Goal: Task Accomplishment & Management: Use online tool/utility

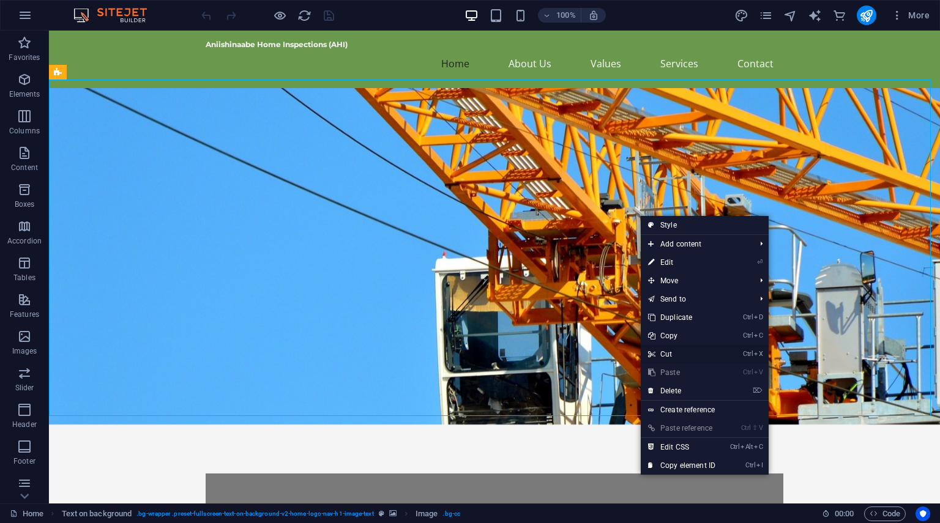
click at [667, 353] on link "Ctrl X Cut" at bounding box center [682, 354] width 82 height 18
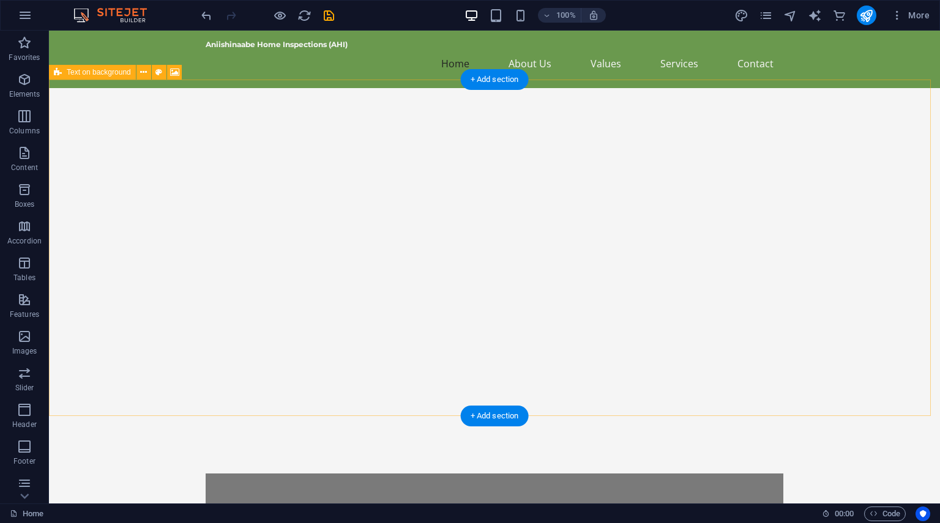
click at [584, 244] on div "Ensuring Safe Homes for All At Aniishinaabe Home Inspections, we pride ourselve…" at bounding box center [494, 383] width 891 height 591
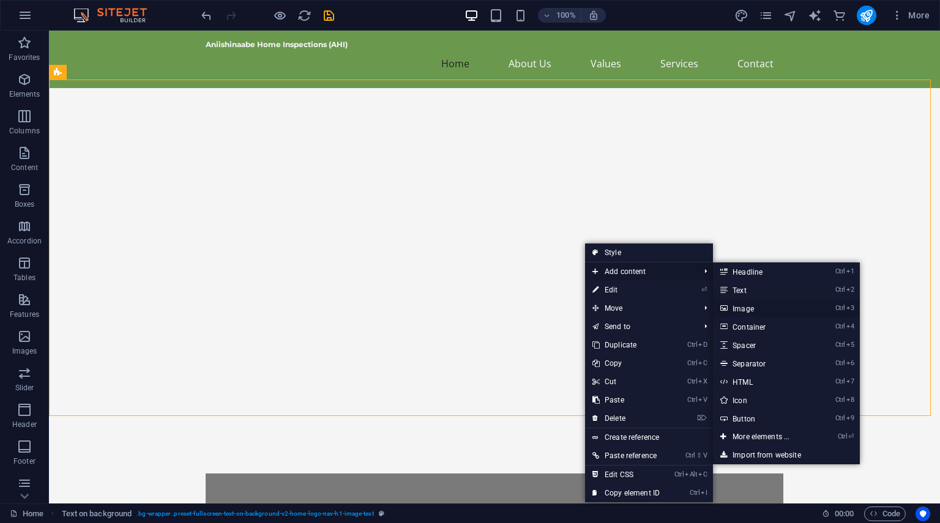
click at [752, 307] on link "Ctrl 3 Image" at bounding box center [763, 308] width 101 height 18
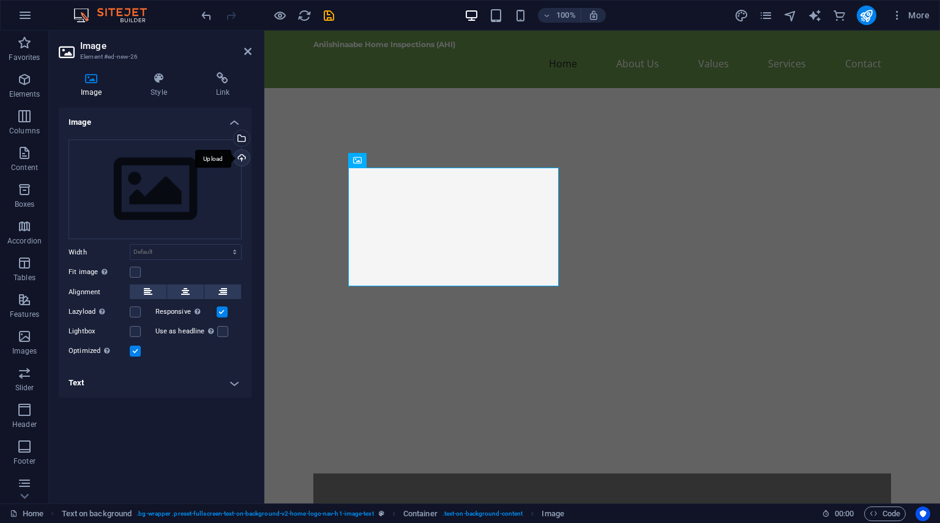
click at [244, 157] on div "Upload" at bounding box center [240, 159] width 18 height 18
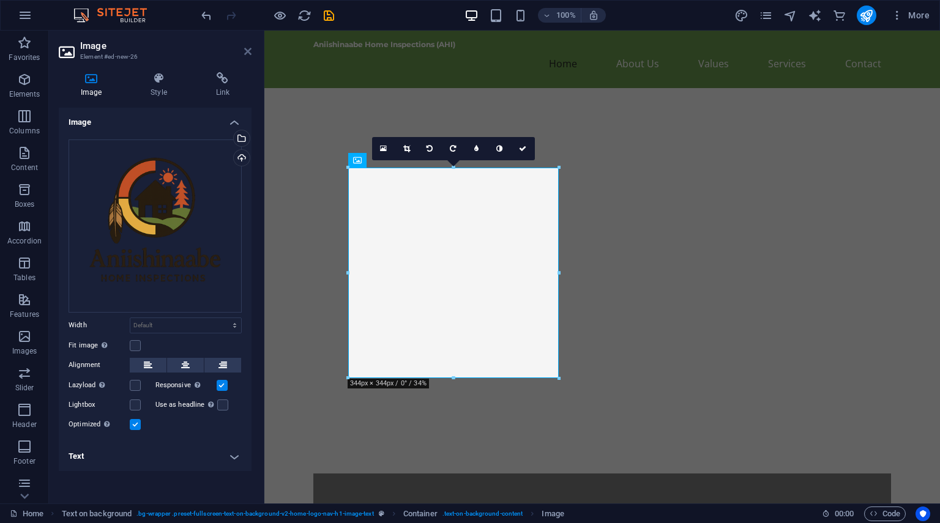
click at [249, 52] on icon at bounding box center [247, 52] width 7 height 10
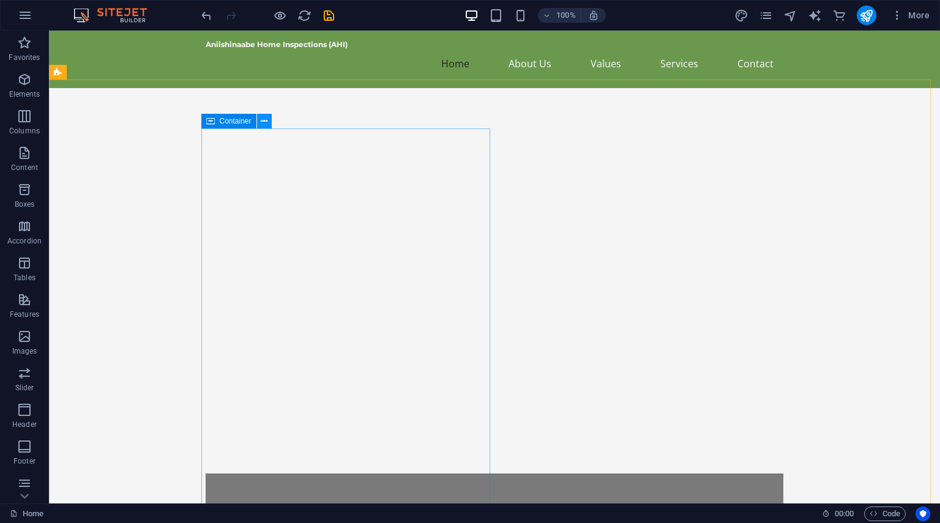
click at [264, 120] on icon at bounding box center [264, 121] width 7 height 13
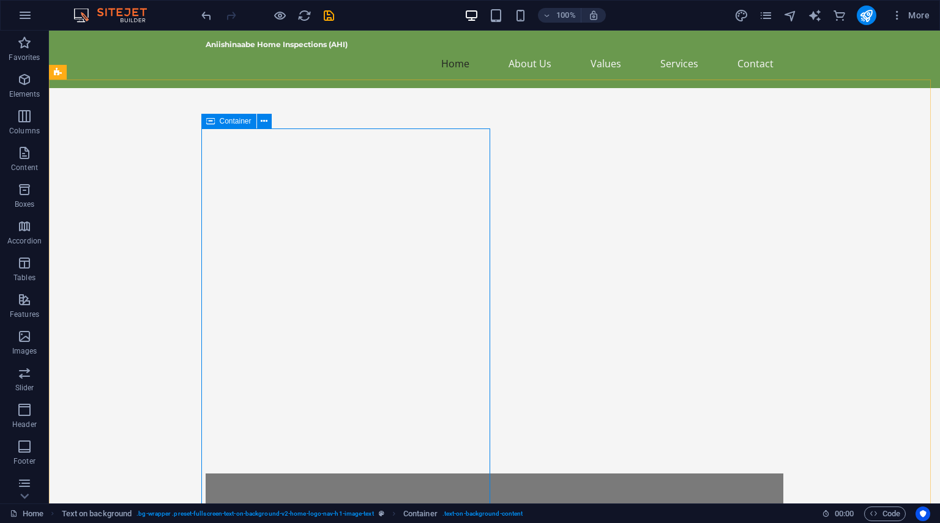
click at [210, 122] on icon at bounding box center [210, 121] width 9 height 15
click at [210, 120] on icon at bounding box center [210, 121] width 9 height 15
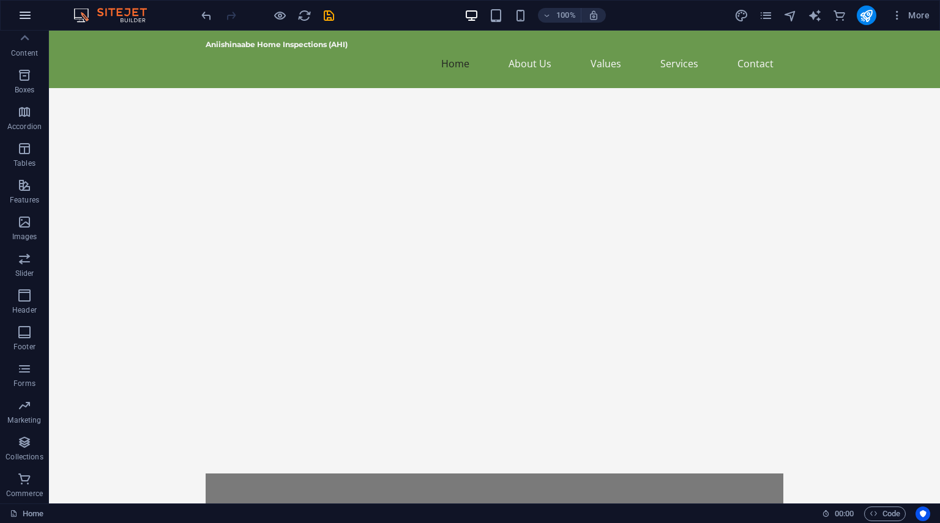
click at [26, 18] on icon "button" at bounding box center [25, 15] width 15 height 15
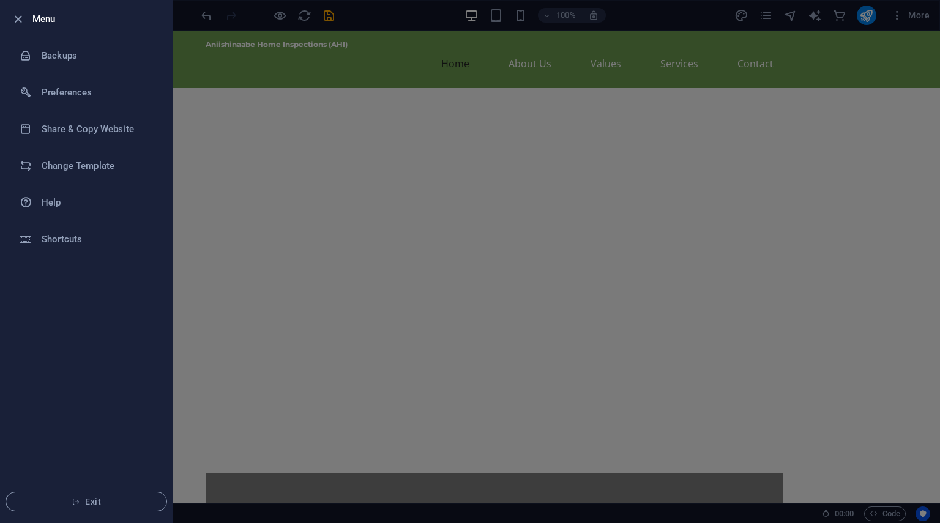
click at [637, 184] on div at bounding box center [470, 261] width 940 height 523
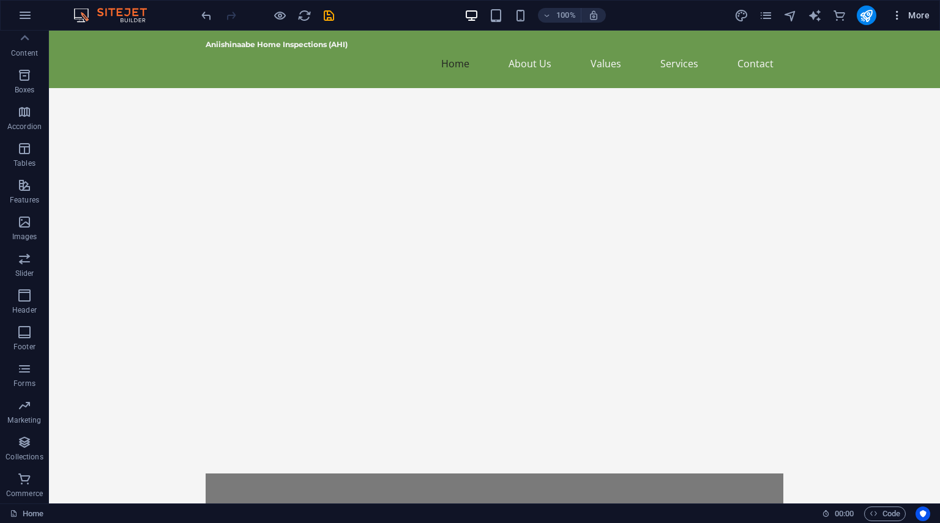
click at [898, 16] on icon "button" at bounding box center [897, 15] width 12 height 12
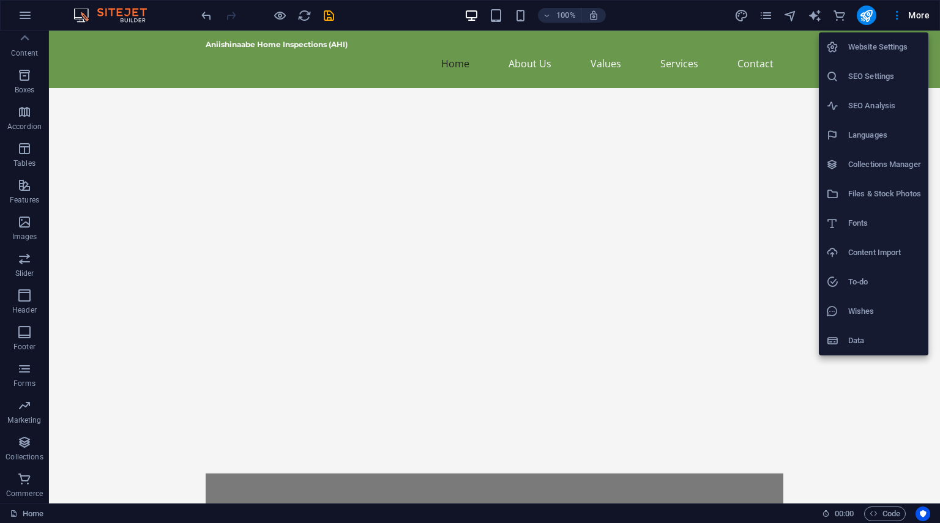
click at [895, 41] on h6 "Website Settings" at bounding box center [884, 47] width 73 height 15
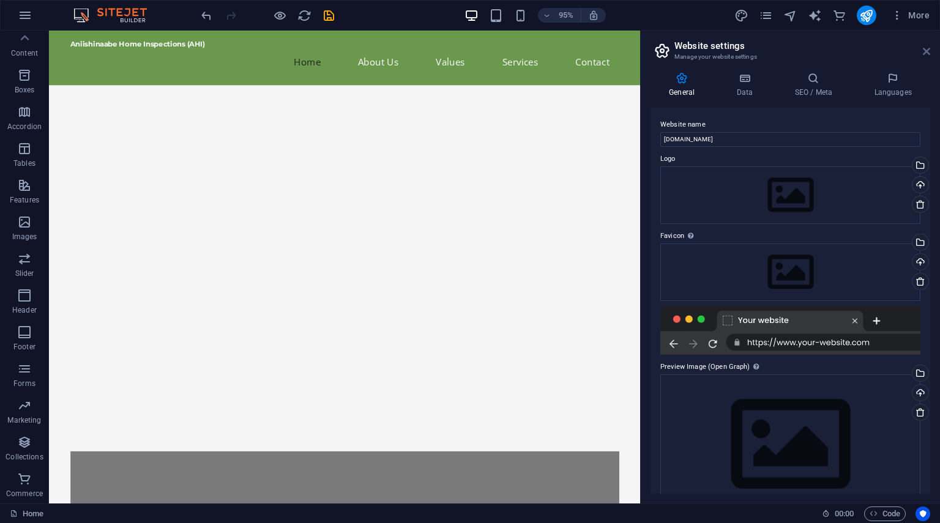
click at [924, 53] on icon at bounding box center [926, 52] width 7 height 10
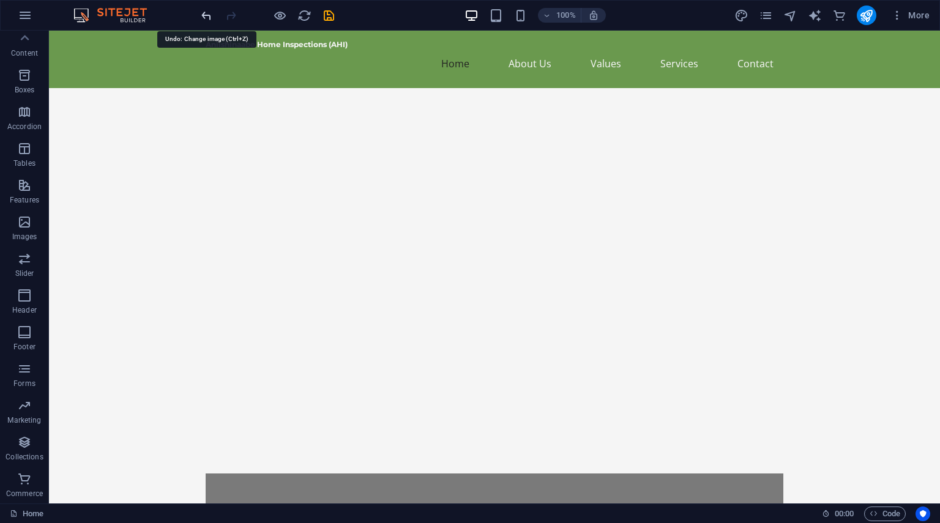
click at [208, 15] on icon "undo" at bounding box center [206, 16] width 14 height 14
click at [208, 15] on div at bounding box center [267, 16] width 137 height 20
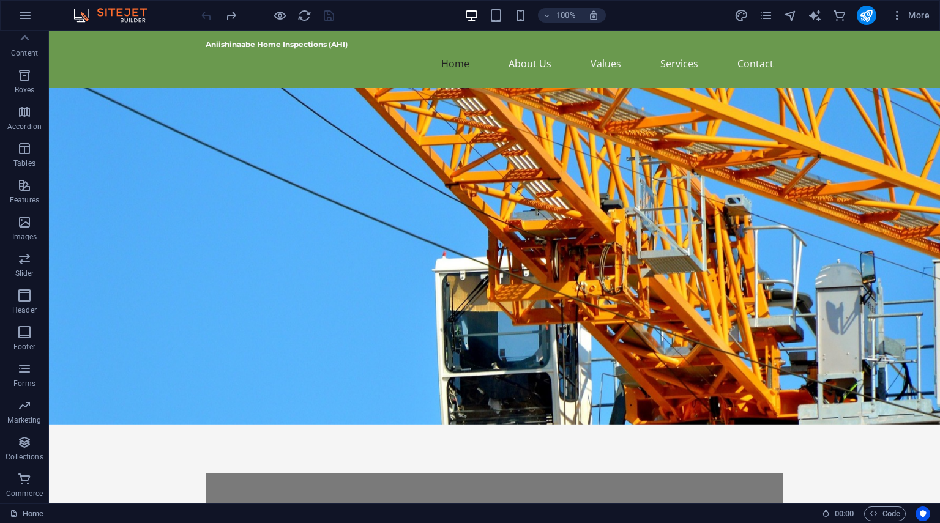
click at [208, 15] on div at bounding box center [267, 16] width 137 height 20
click at [94, 14] on img at bounding box center [116, 15] width 92 height 15
click at [70, 13] on div "100% More" at bounding box center [470, 15] width 939 height 29
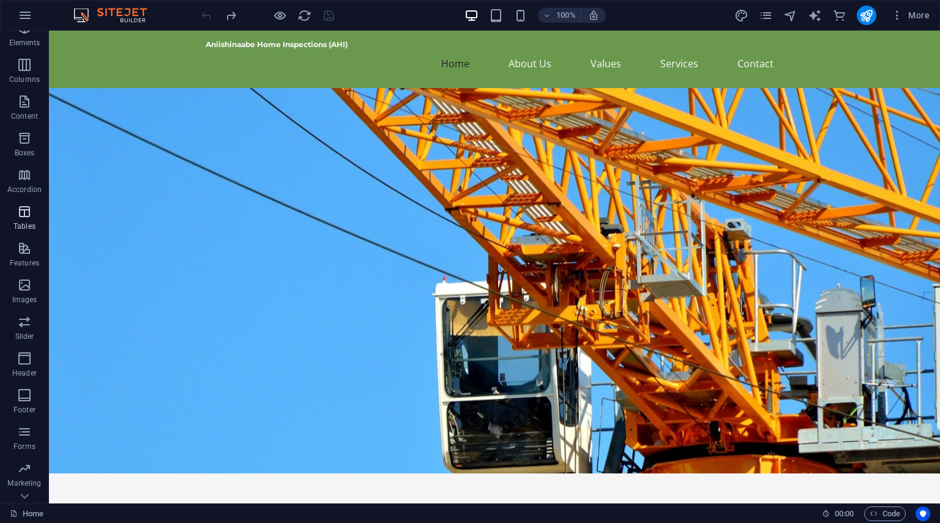
scroll to position [114, 0]
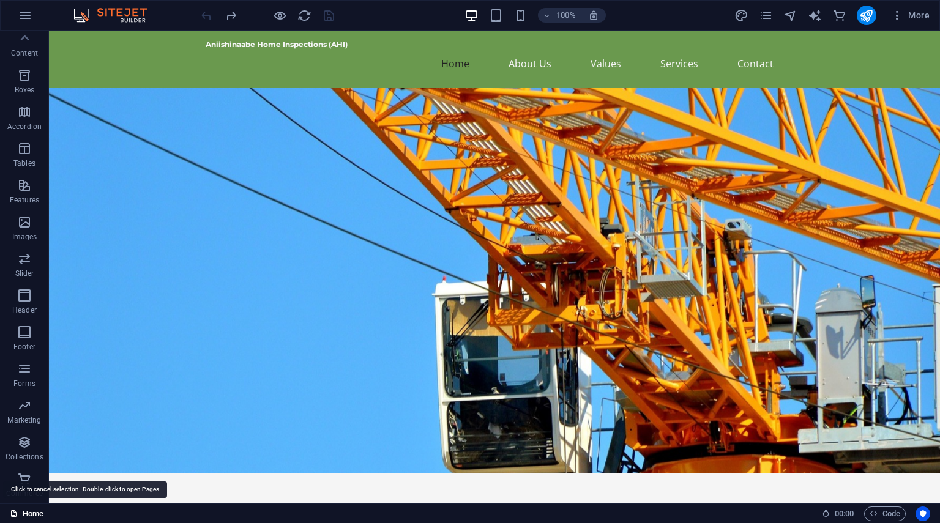
click at [26, 516] on link "Home" at bounding box center [27, 514] width 34 height 15
click at [14, 512] on icon at bounding box center [14, 514] width 8 height 8
click at [20, 14] on icon "button" at bounding box center [25, 15] width 15 height 15
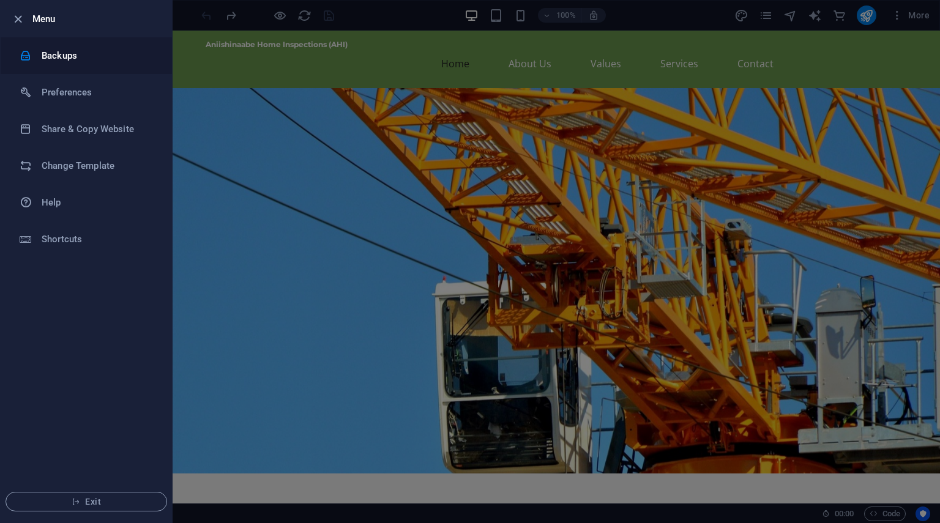
click at [43, 57] on h6 "Backups" at bounding box center [98, 55] width 113 height 15
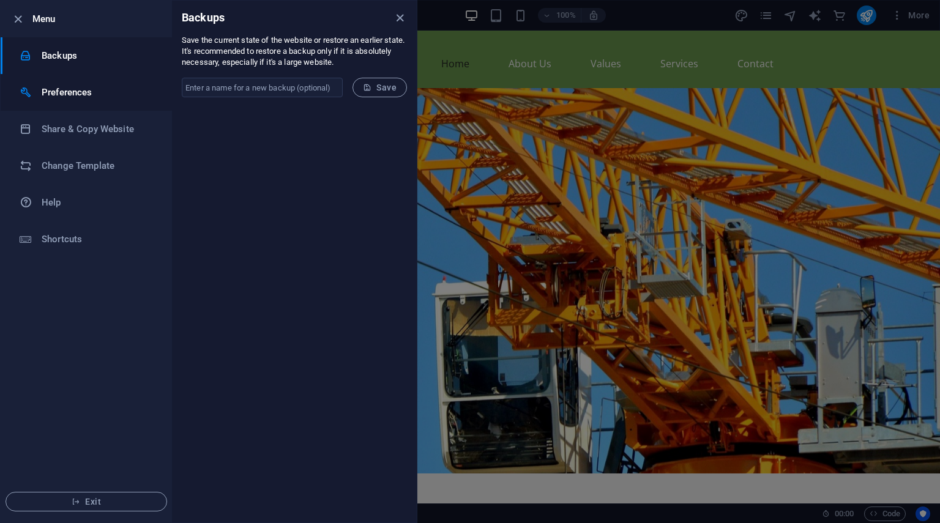
click at [80, 94] on h6 "Preferences" at bounding box center [98, 92] width 113 height 15
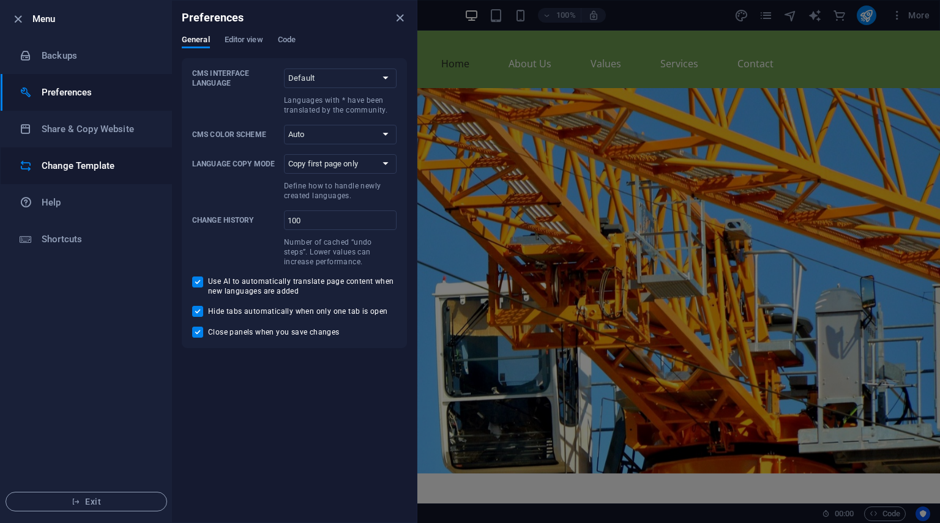
click at [86, 159] on h6 "Change Template" at bounding box center [98, 165] width 113 height 15
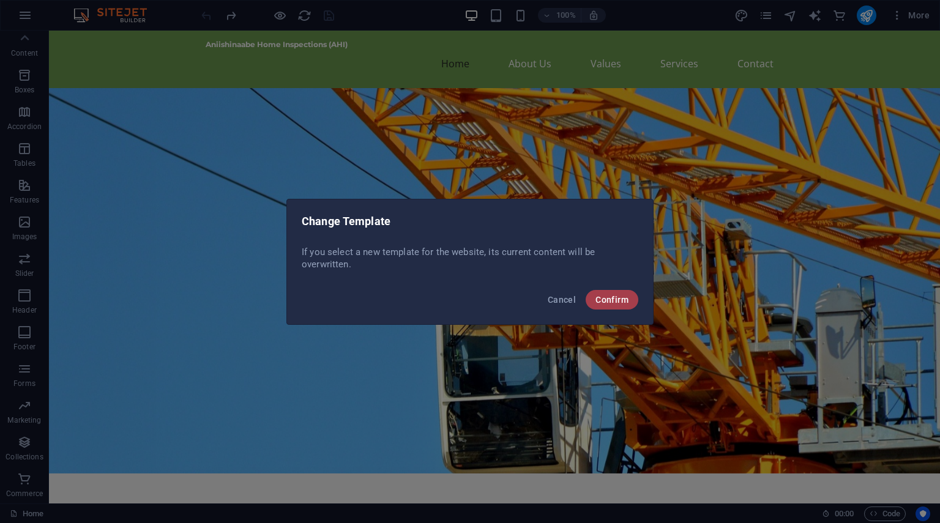
click at [630, 301] on button "Confirm" at bounding box center [612, 300] width 53 height 20
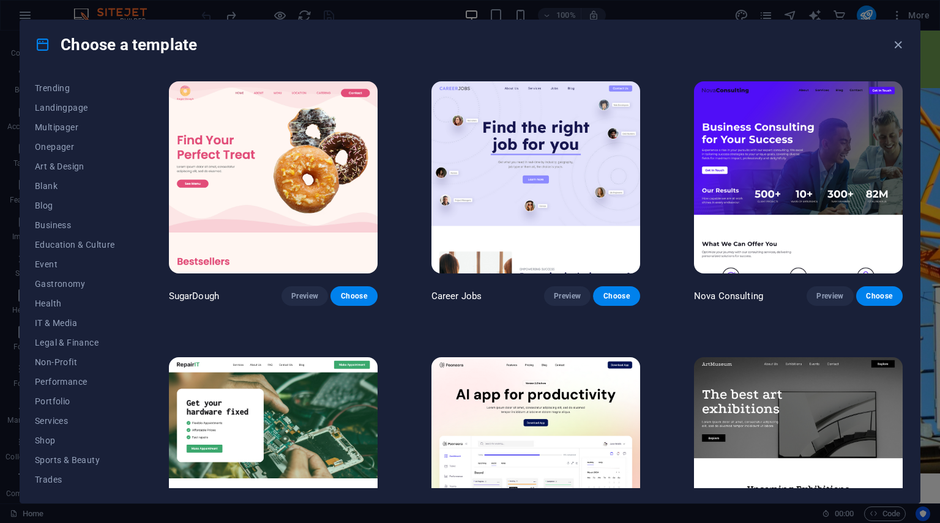
scroll to position [100, 0]
click at [51, 476] on span "Wireframe" at bounding box center [75, 479] width 80 height 10
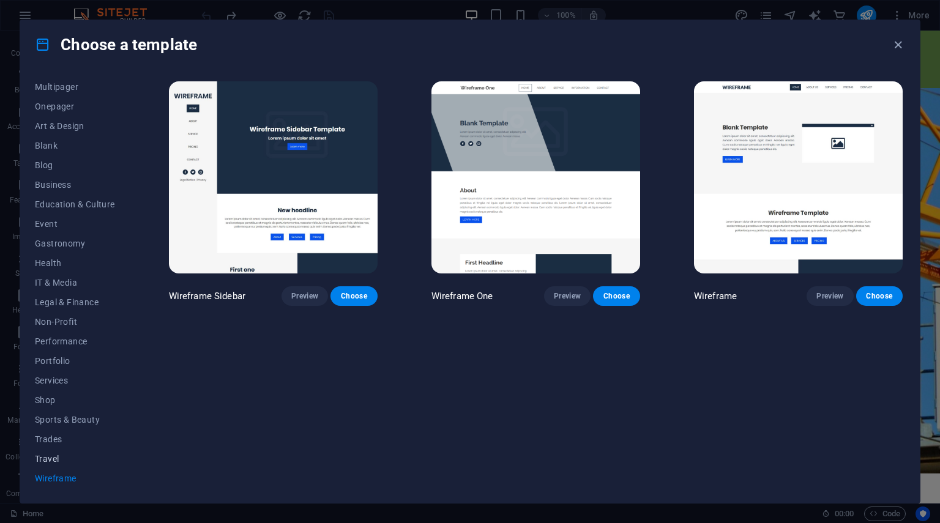
click at [58, 458] on span "Travel" at bounding box center [75, 459] width 80 height 10
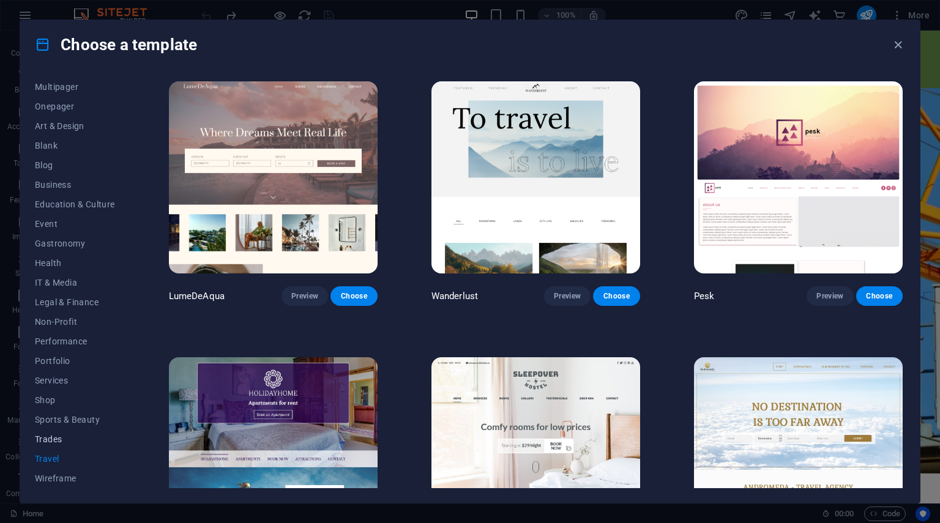
click at [61, 442] on span "Trades" at bounding box center [75, 439] width 80 height 10
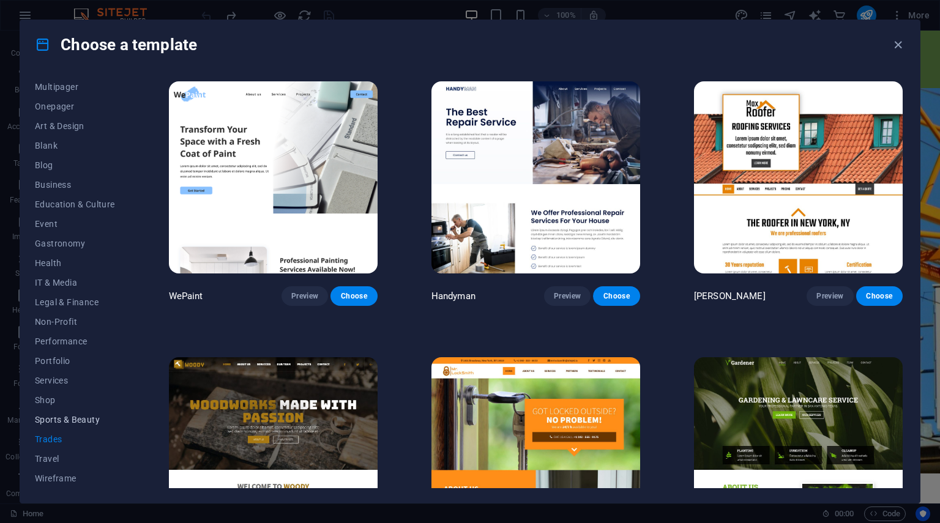
click at [65, 420] on span "Sports & Beauty" at bounding box center [75, 420] width 80 height 10
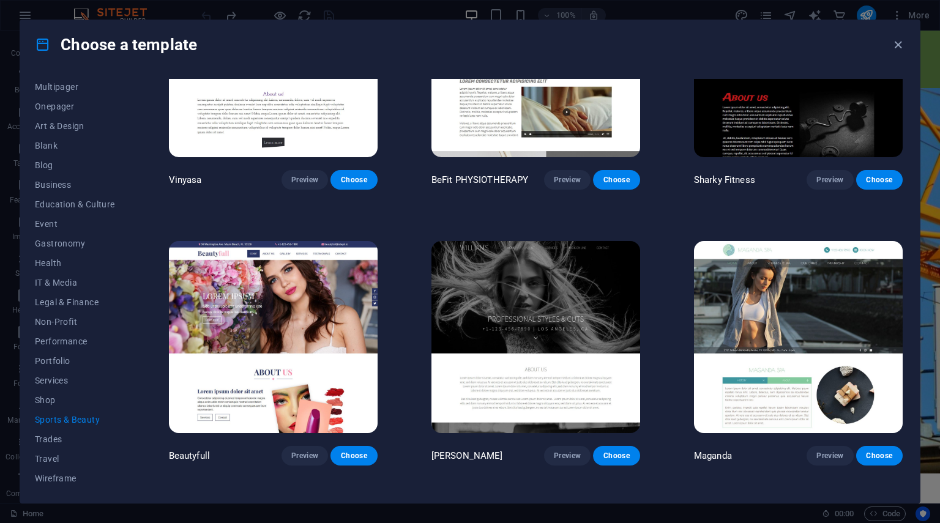
scroll to position [1190, 0]
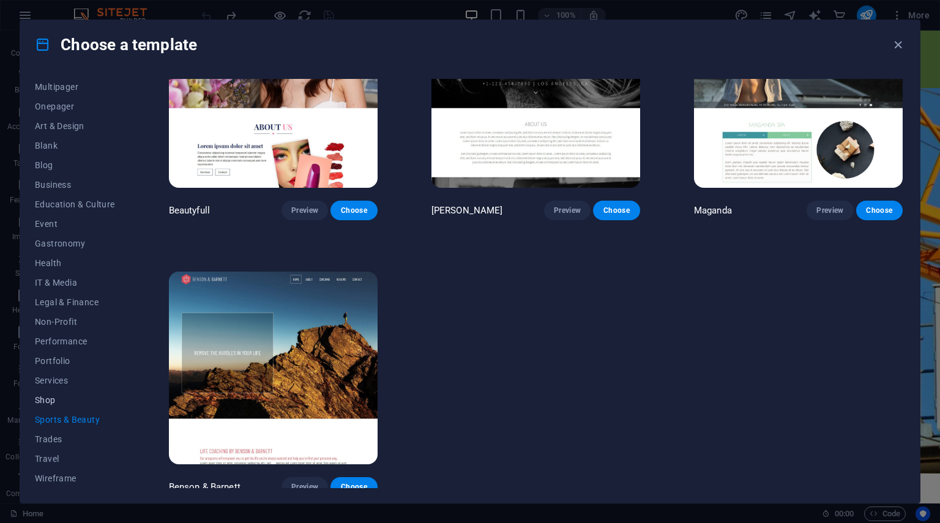
click at [55, 397] on span "Shop" at bounding box center [75, 400] width 80 height 10
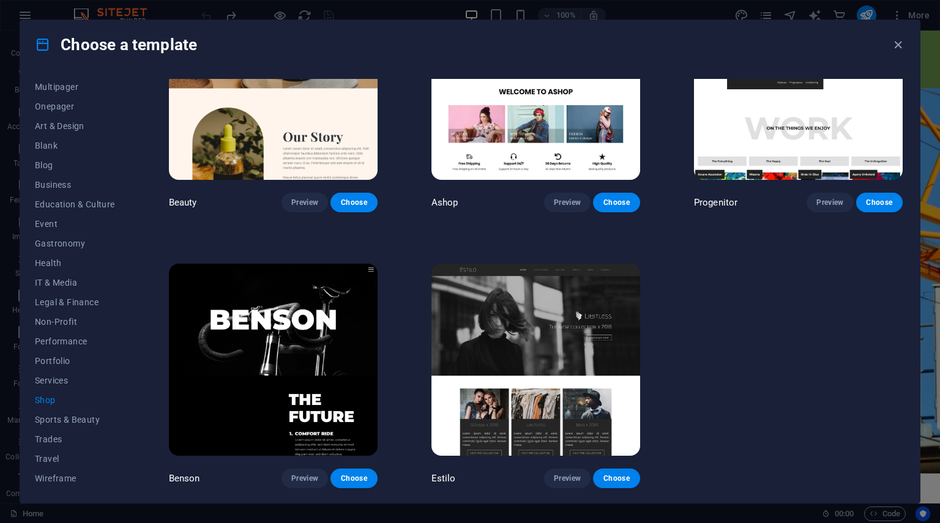
scroll to position [641, 0]
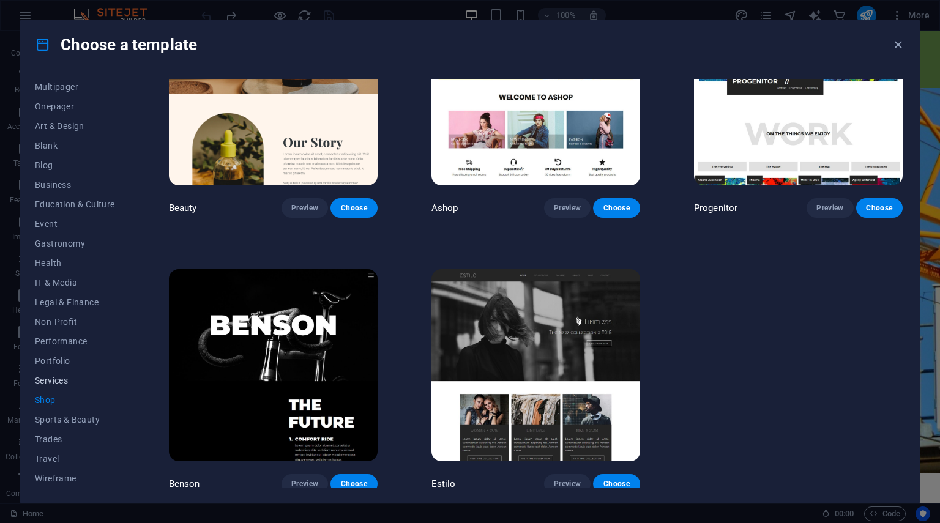
click at [59, 382] on span "Services" at bounding box center [75, 381] width 80 height 10
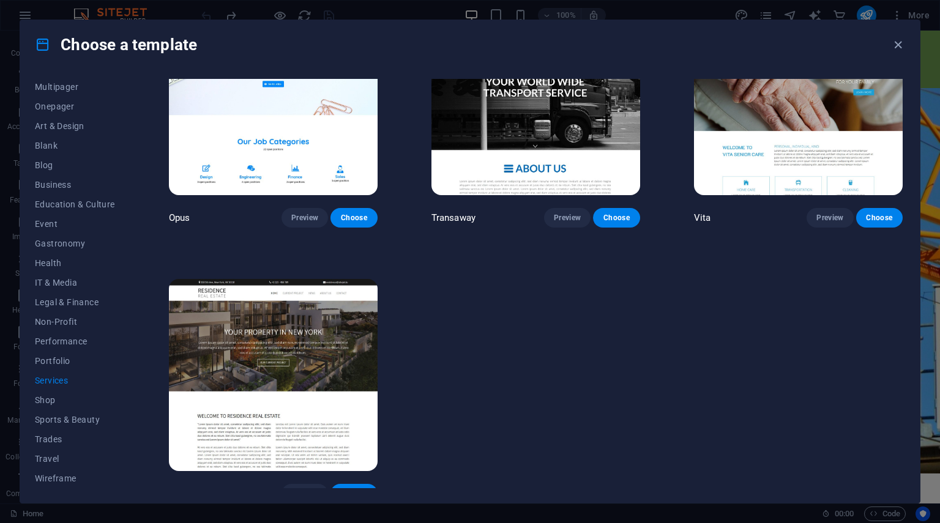
scroll to position [1740, 0]
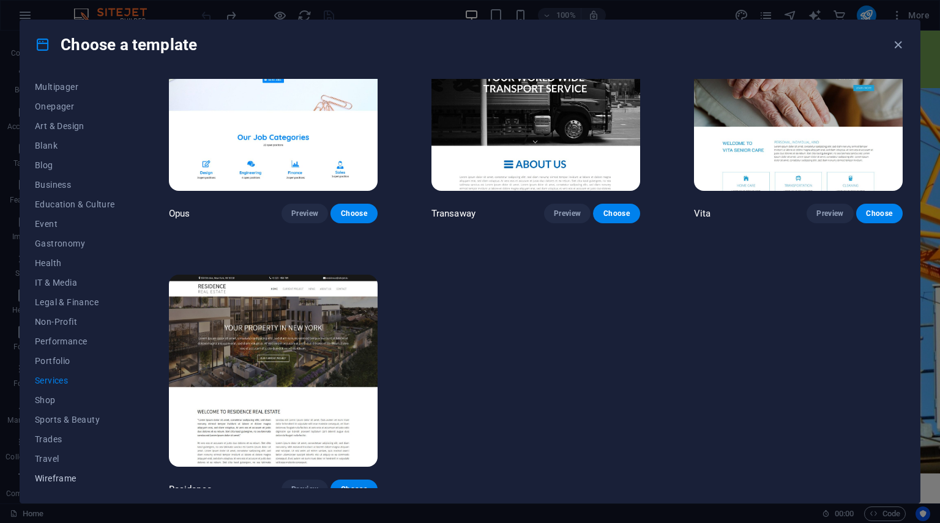
click at [76, 472] on button "Wireframe" at bounding box center [75, 479] width 80 height 20
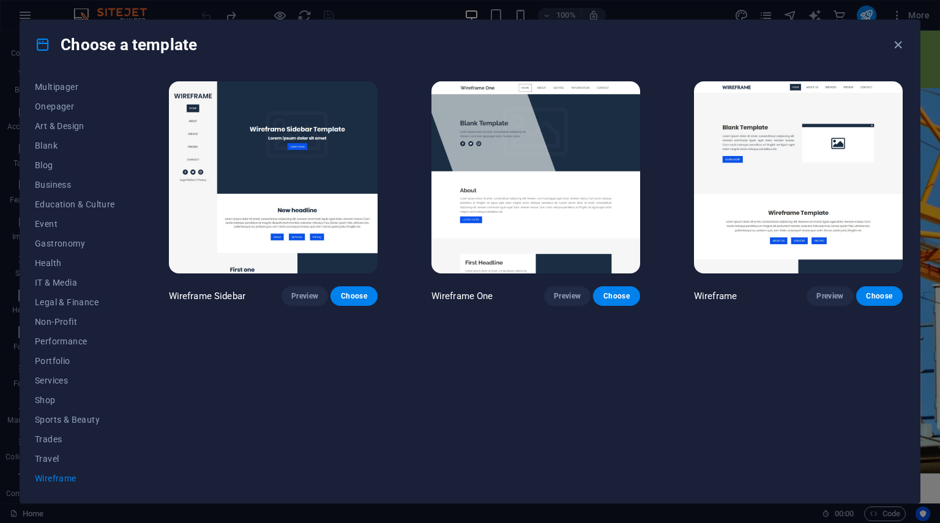
scroll to position [0, 0]
click at [315, 294] on span "Preview" at bounding box center [304, 296] width 27 height 10
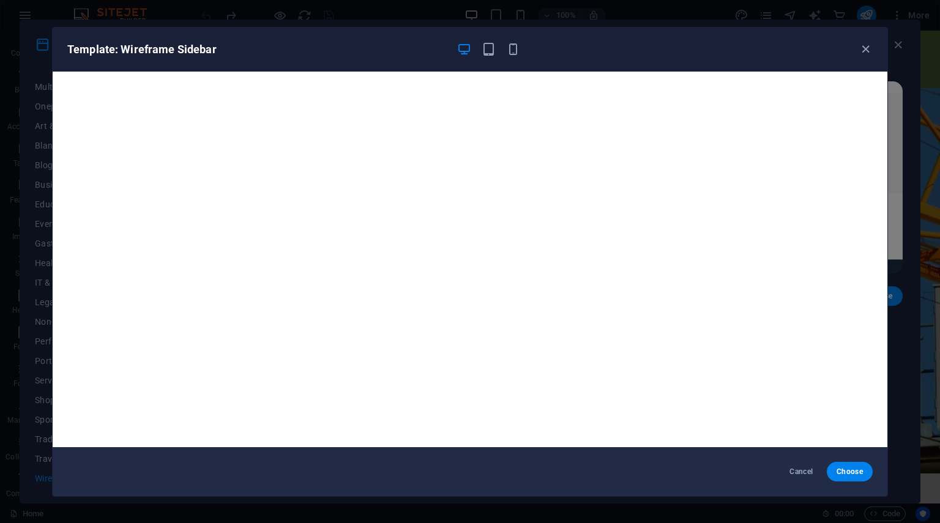
scroll to position [3, 0]
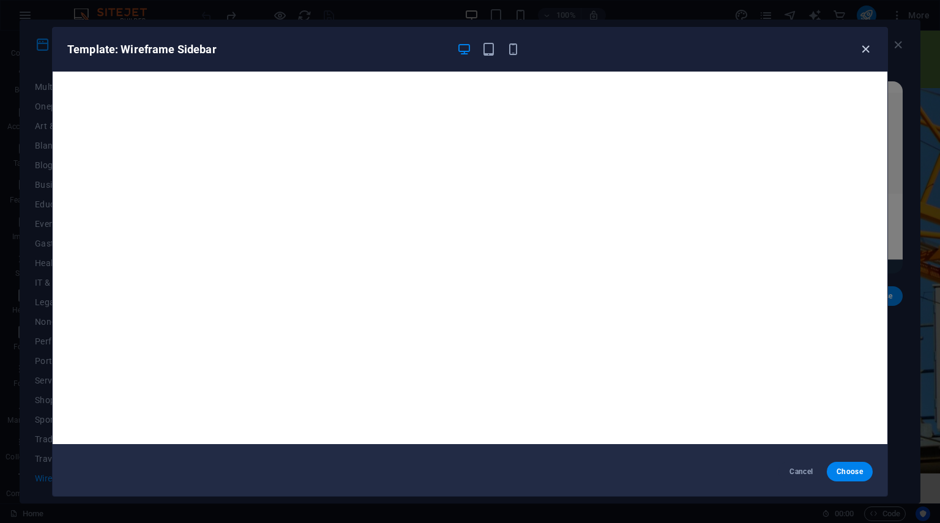
click at [860, 48] on icon "button" at bounding box center [866, 49] width 14 height 14
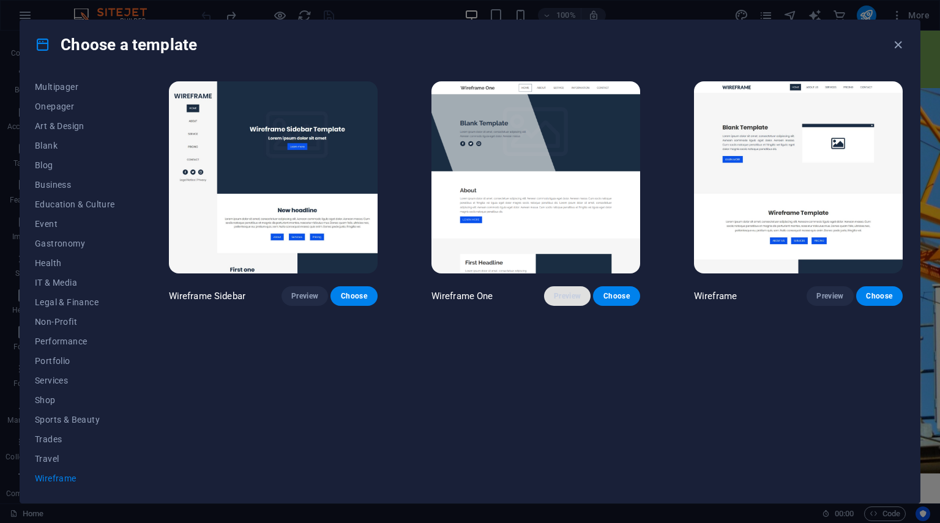
click at [573, 292] on span "Preview" at bounding box center [567, 296] width 27 height 10
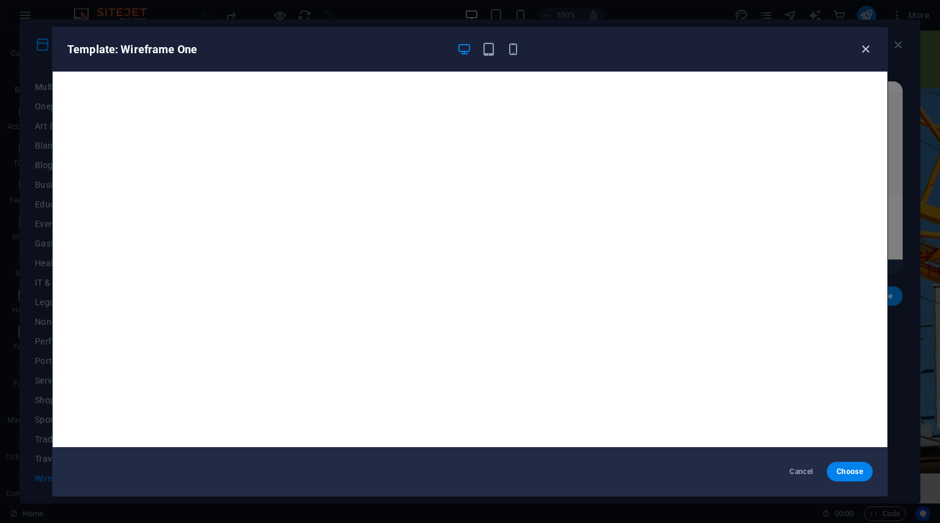
click at [863, 46] on icon "button" at bounding box center [866, 49] width 14 height 14
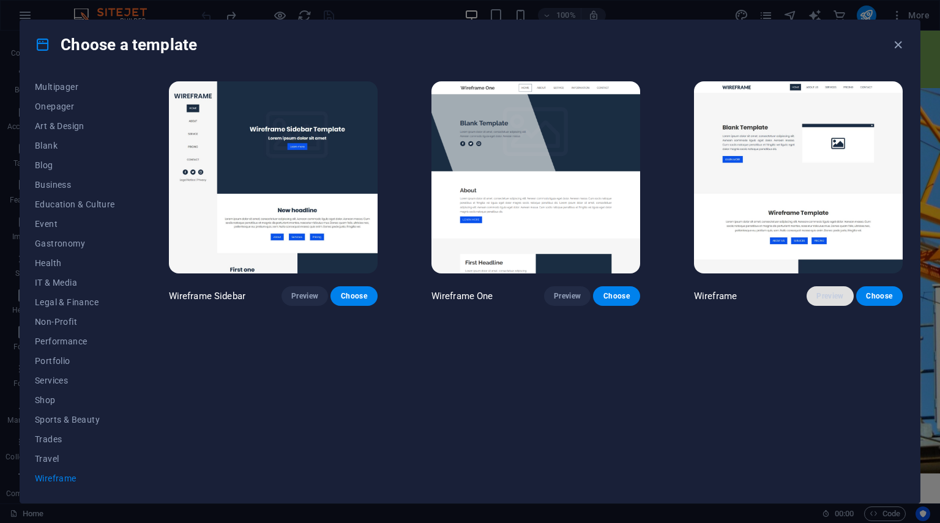
click at [833, 296] on span "Preview" at bounding box center [829, 296] width 27 height 10
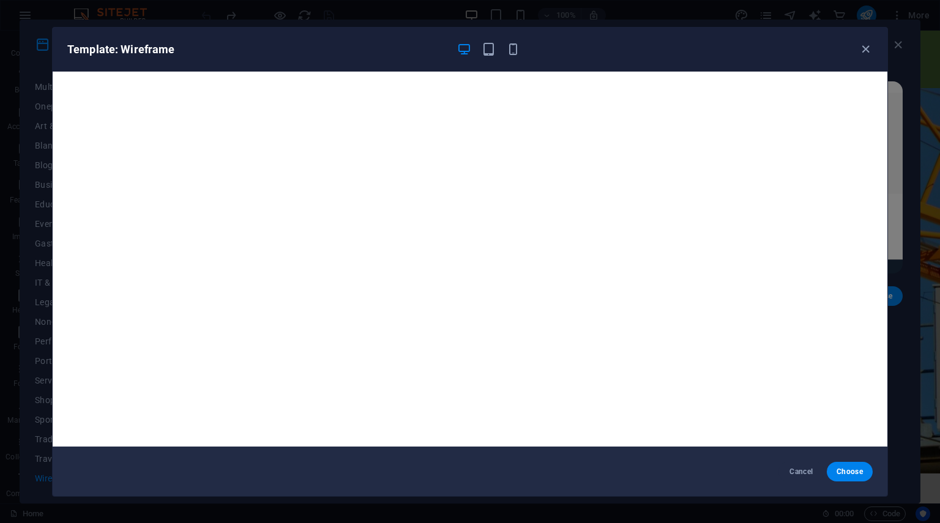
scroll to position [0, 0]
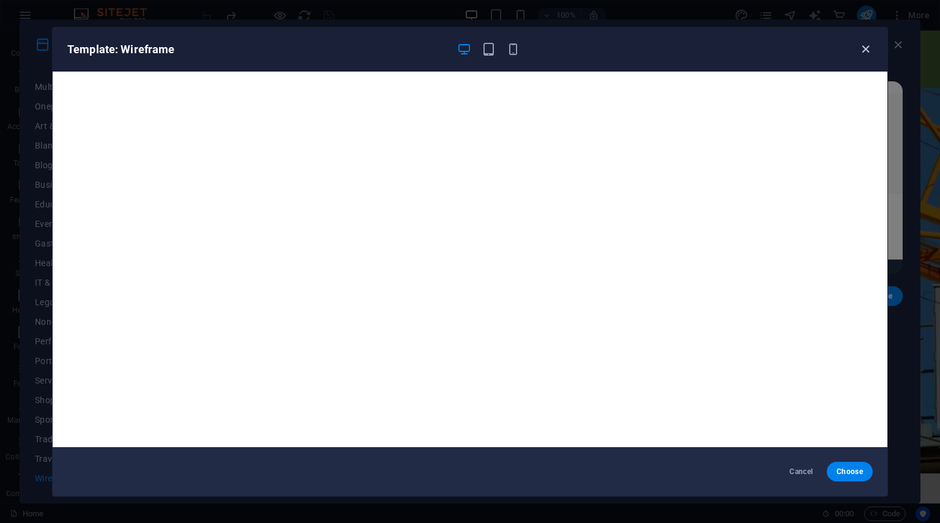
click at [864, 51] on icon "button" at bounding box center [866, 49] width 14 height 14
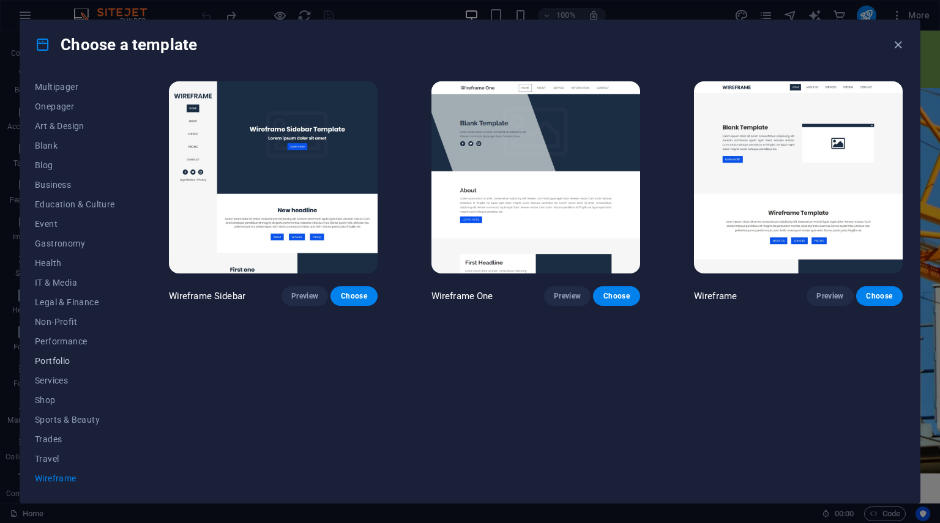
click at [65, 354] on button "Portfolio" at bounding box center [75, 361] width 80 height 20
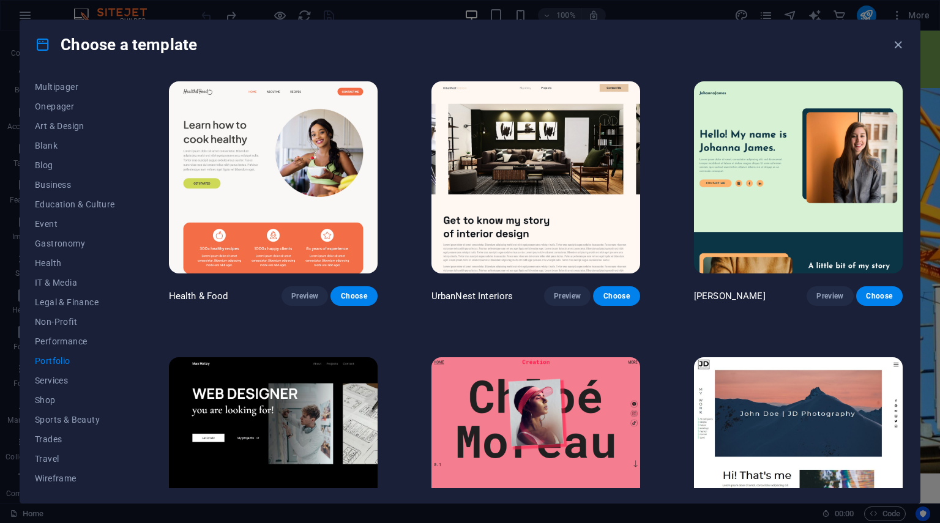
scroll to position [366, 0]
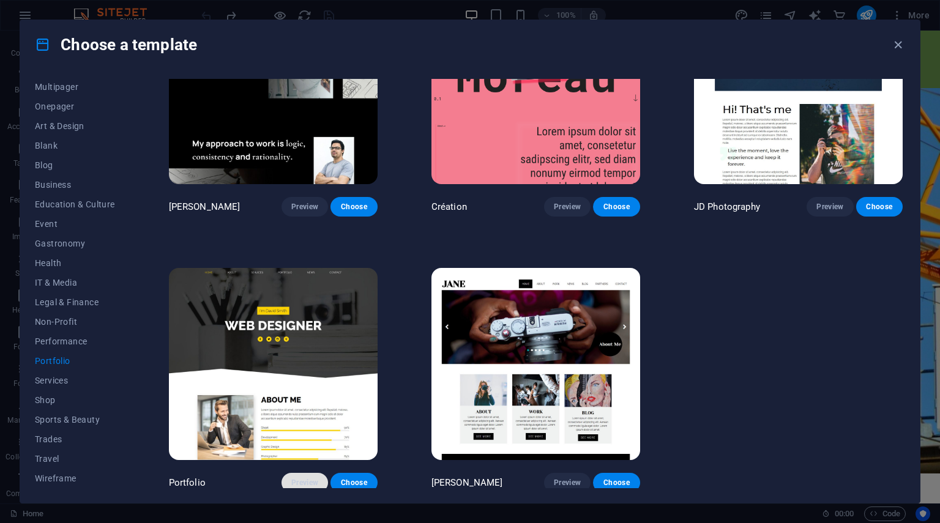
click at [313, 478] on span "Preview" at bounding box center [304, 483] width 27 height 10
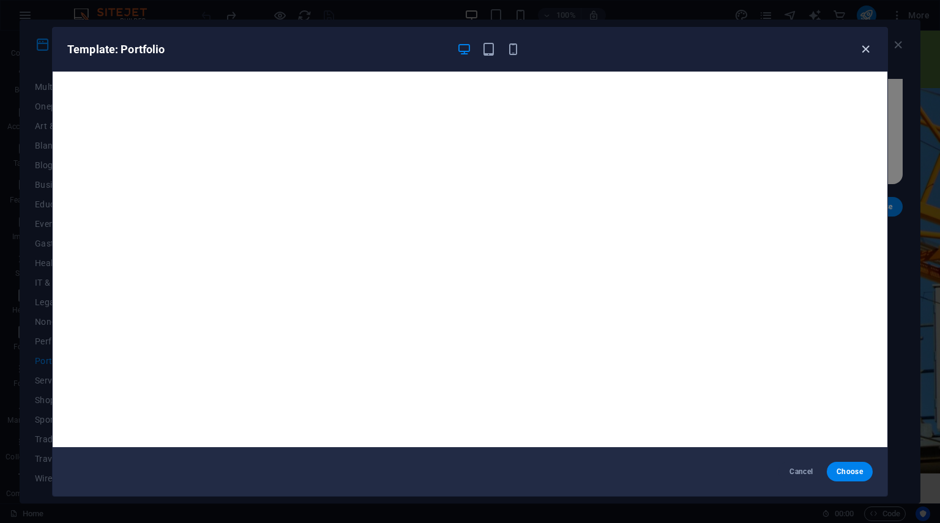
click at [862, 48] on icon "button" at bounding box center [866, 49] width 14 height 14
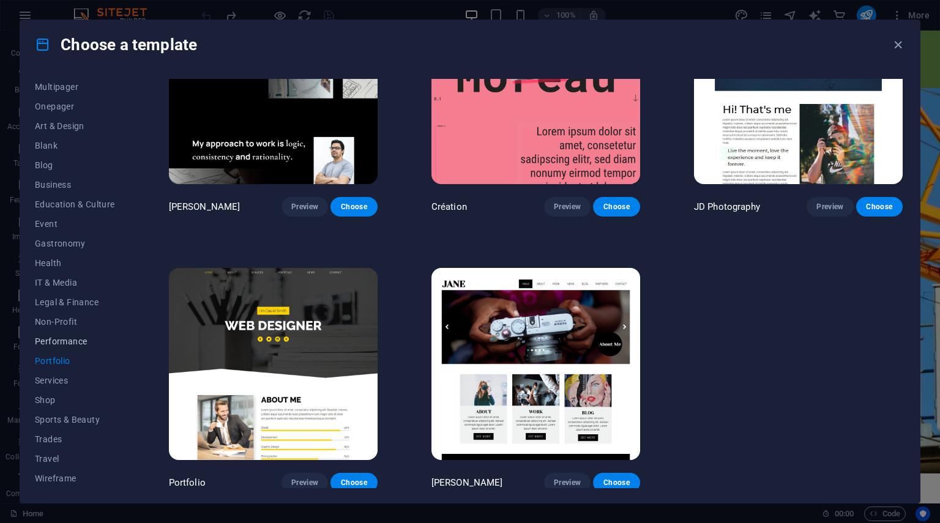
click at [78, 341] on span "Performance" at bounding box center [75, 342] width 80 height 10
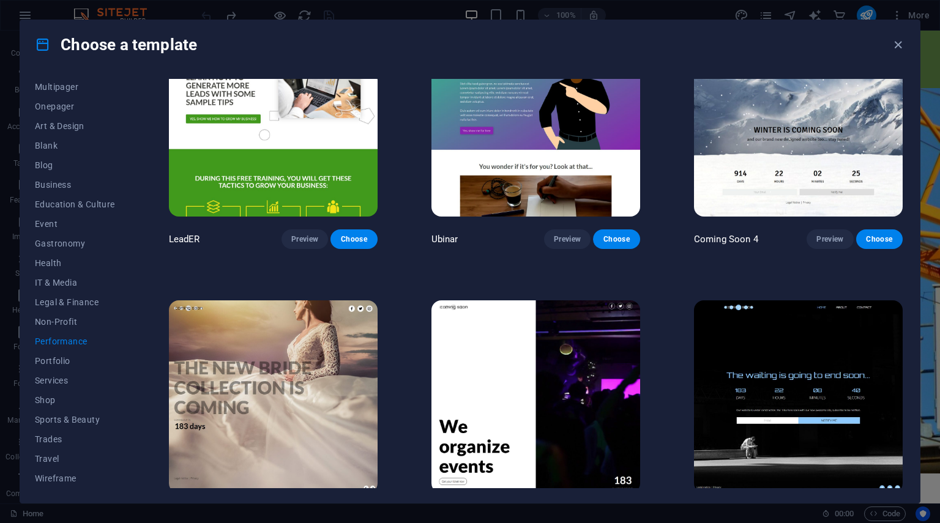
scroll to position [1190, 0]
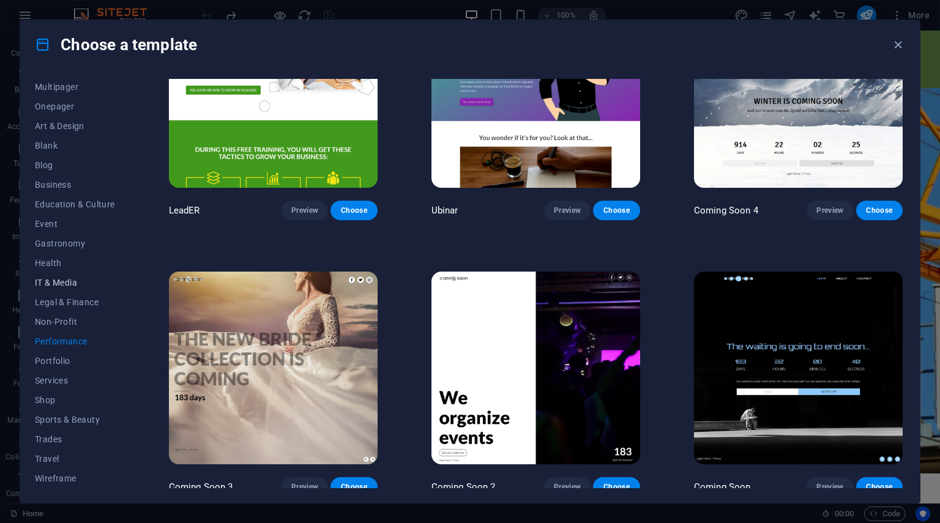
click at [59, 280] on span "IT & Media" at bounding box center [75, 283] width 80 height 10
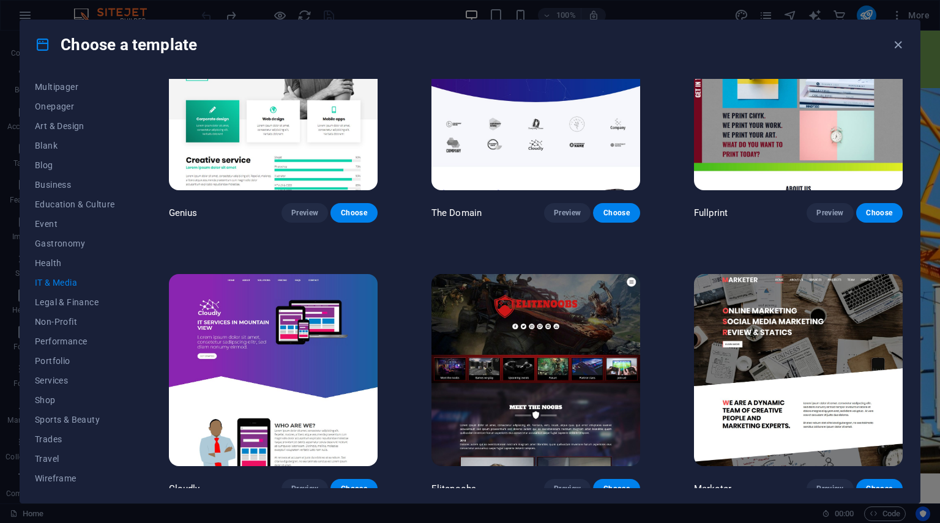
scroll to position [641, 0]
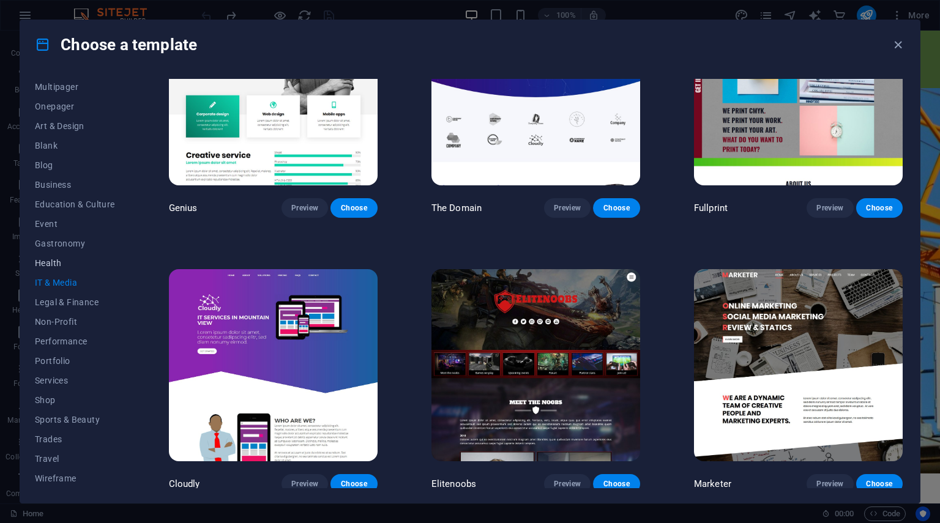
click at [50, 263] on span "Health" at bounding box center [75, 263] width 80 height 10
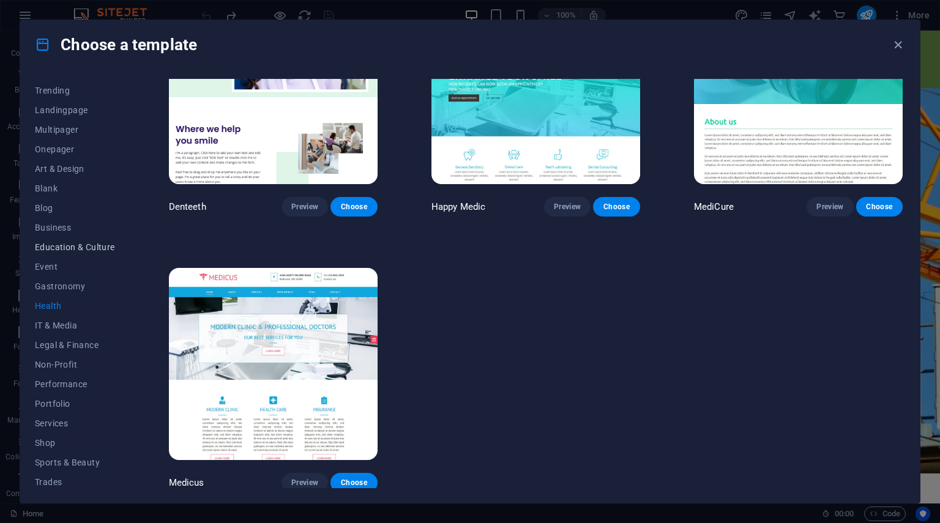
scroll to position [39, 0]
click at [47, 245] on span "Business" at bounding box center [75, 246] width 80 height 10
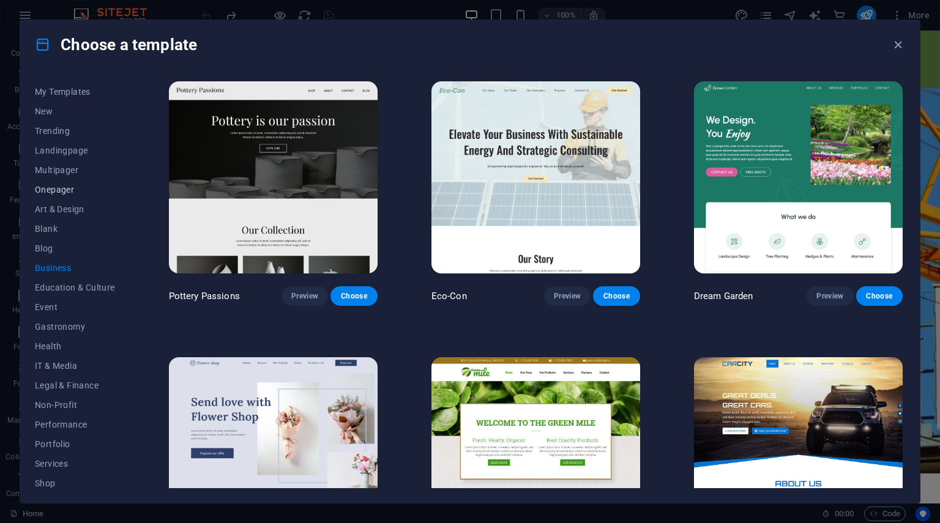
scroll to position [0, 0]
click at [54, 206] on span "Onepager" at bounding box center [75, 206] width 80 height 10
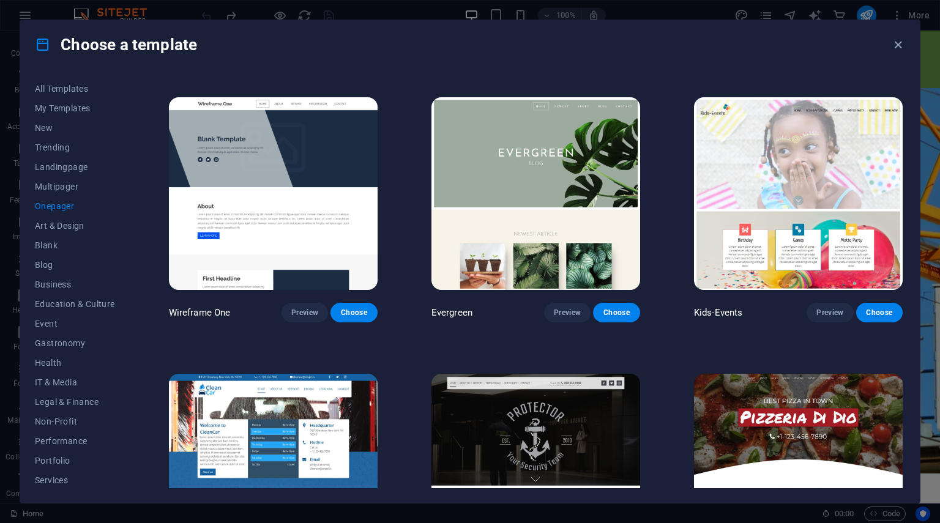
scroll to position [2203, 0]
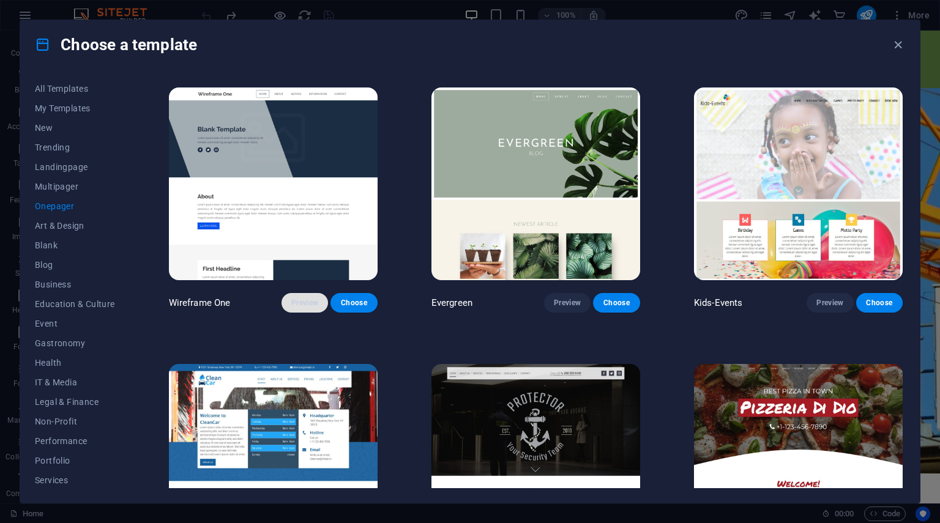
click at [300, 298] on span "Preview" at bounding box center [304, 303] width 27 height 10
